Goal: Transaction & Acquisition: Purchase product/service

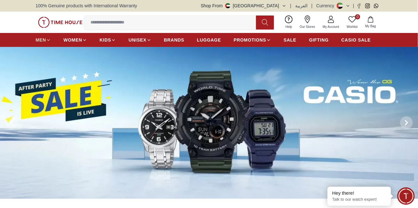
click at [44, 38] on span "MEN" at bounding box center [41, 40] width 10 height 6
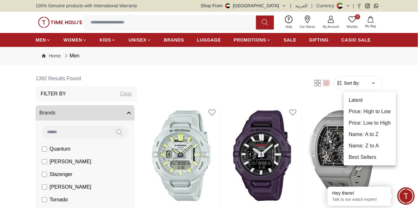
click at [279, 89] on div at bounding box center [209, 104] width 418 height 208
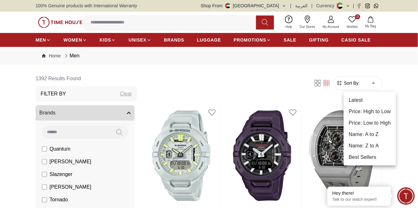
click at [379, 111] on li "Price: High to Low" at bounding box center [370, 111] width 52 height 11
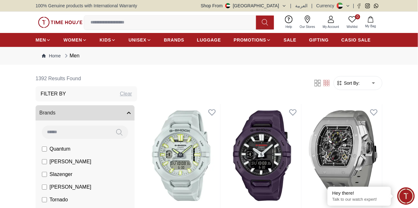
type input "*"
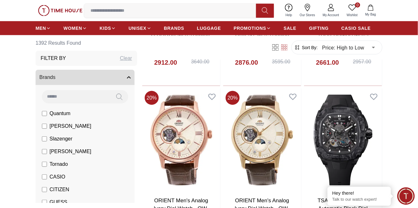
scroll to position [893, 0]
